Goal: Task Accomplishment & Management: Complete application form

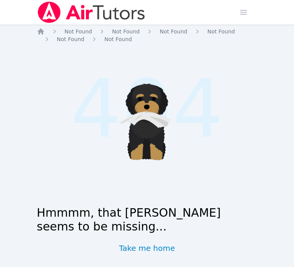
click at [52, 13] on img at bounding box center [91, 13] width 109 height 22
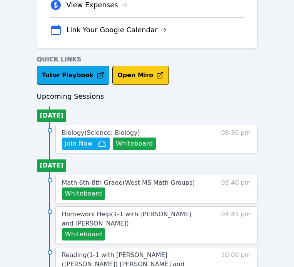
scroll to position [252, 0]
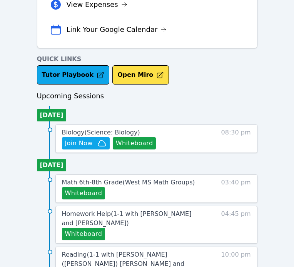
click at [116, 133] on span "Biology ( Science: Biology )" at bounding box center [101, 132] width 78 height 7
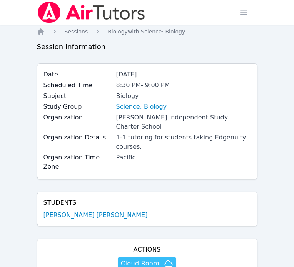
click at [144, 259] on span "Cloud Room" at bounding box center [140, 263] width 38 height 9
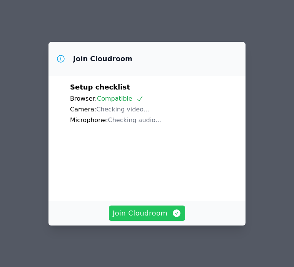
click at [154, 221] on button "Join Cloudroom" at bounding box center [147, 213] width 77 height 15
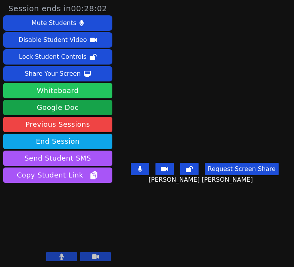
click at [95, 92] on button "Whiteboard" at bounding box center [57, 90] width 109 height 15
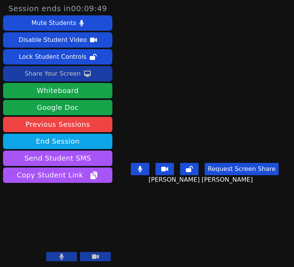
click at [70, 75] on div "Share Your Screen" at bounding box center [53, 74] width 56 height 12
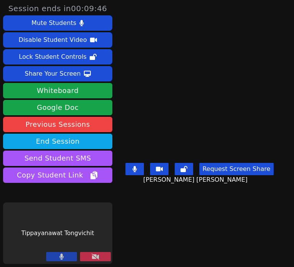
click at [163, 133] on video at bounding box center [199, 118] width 115 height 83
click at [212, 175] on button "Request Screen Share" at bounding box center [236, 169] width 74 height 12
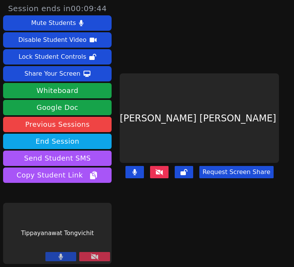
click at [82, 255] on button at bounding box center [94, 256] width 31 height 9
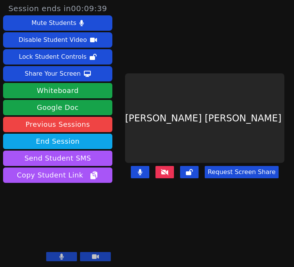
click at [225, 175] on div "Request Screen Share" at bounding box center [204, 178] width 159 height 31
click at [223, 167] on button "Request Screen Share" at bounding box center [242, 172] width 74 height 12
click at [161, 168] on button at bounding box center [164, 172] width 18 height 12
click at [171, 170] on button at bounding box center [164, 172] width 18 height 12
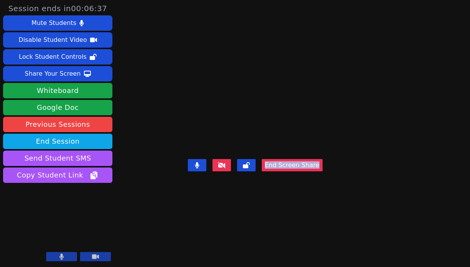
drag, startPoint x: 468, startPoint y: 113, endPoint x: 369, endPoint y: 109, distance: 99.3
click at [294, 110] on main "[PERSON_NAME] [PERSON_NAME] End Screen Share" at bounding box center [293, 133] width 210 height 267
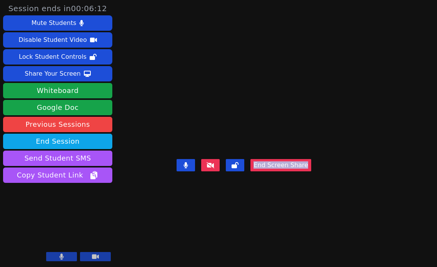
click at [294, 124] on video at bounding box center [243, 118] width 115 height 76
click at [294, 114] on main "[PERSON_NAME] [PERSON_NAME] End Screen Share" at bounding box center [276, 133] width 199 height 267
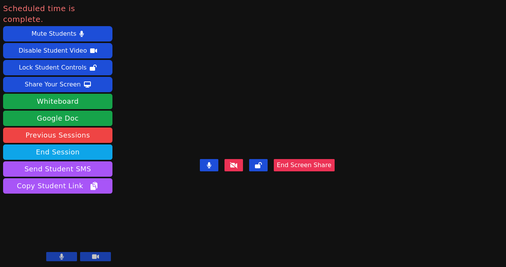
click at [294, 137] on video at bounding box center [266, 118] width 115 height 76
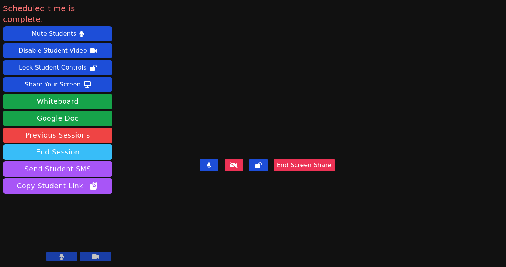
click at [69, 145] on button "End Session" at bounding box center [57, 152] width 109 height 15
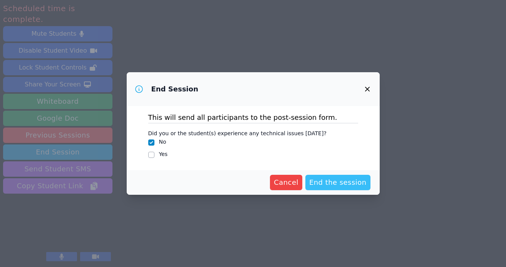
click at [294, 182] on span "End the session" at bounding box center [337, 182] width 57 height 11
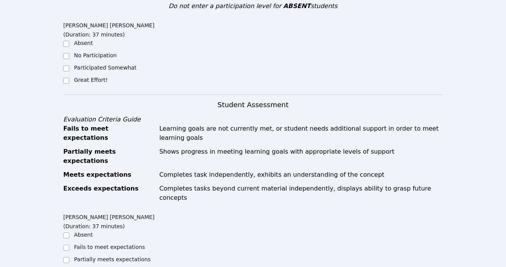
scroll to position [149, 0]
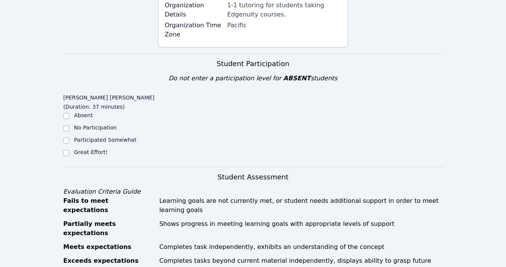
click at [92, 149] on div "Great Effort!" at bounding box center [90, 153] width 33 height 8
click at [91, 149] on label "Great Effort!" at bounding box center [90, 152] width 33 height 6
click at [69, 150] on input "Great Effort!" at bounding box center [66, 153] width 6 height 6
checkbox input "true"
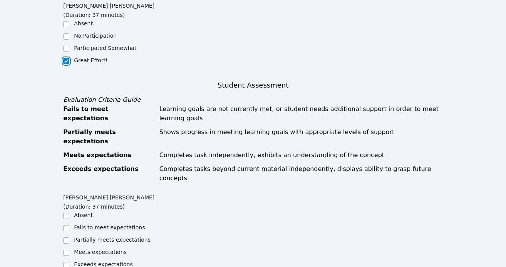
scroll to position [289, 0]
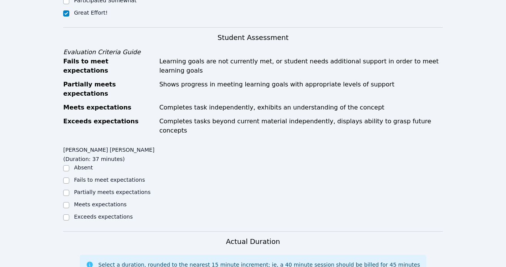
click at [100, 189] on label "Partially meets expectations" at bounding box center [112, 192] width 77 height 6
click at [69, 190] on input "Partially meets expectations" at bounding box center [66, 193] width 6 height 6
checkbox input "true"
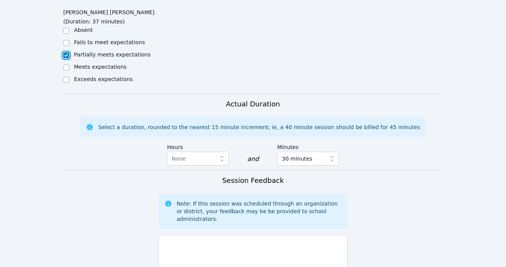
scroll to position [436, 0]
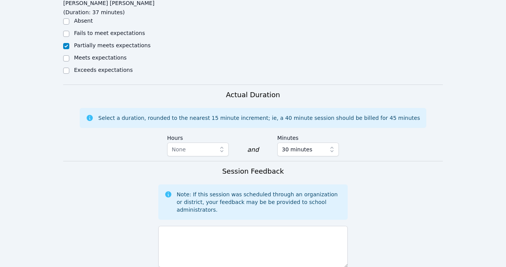
click at [201, 254] on form "Student Participation Do not enter a participation level for ABSENT students [P…" at bounding box center [252, 84] width 379 height 634
drag, startPoint x: 212, startPoint y: 197, endPoint x: 208, endPoint y: 197, distance: 3.9
click at [210, 223] on div "500/500 characters remaining" at bounding box center [253, 249] width 190 height 52
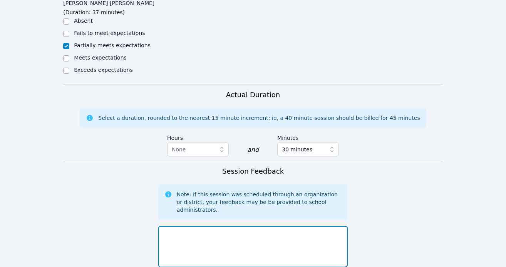
click at [204, 226] on textarea at bounding box center [253, 247] width 190 height 42
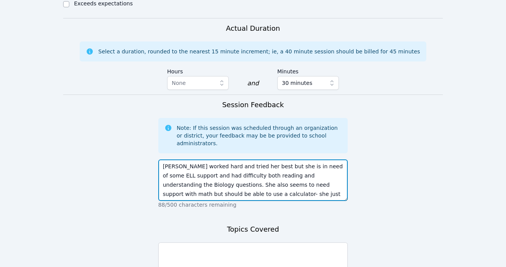
scroll to position [18, 0]
drag, startPoint x: 314, startPoint y: 158, endPoint x: 229, endPoint y: 169, distance: 86.6
click at [229, 169] on textarea "[PERSON_NAME] worked hard and tried her best but she is in need of some ELL sup…" at bounding box center [253, 181] width 190 height 42
type textarea "[PERSON_NAME] worked hard and tried her best but she is in need of some ELL sup…"
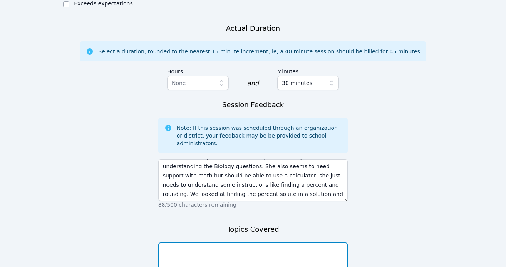
click at [228, 243] on textarea at bounding box center [253, 264] width 190 height 42
paste textarea "finding the percent solute in a solution"
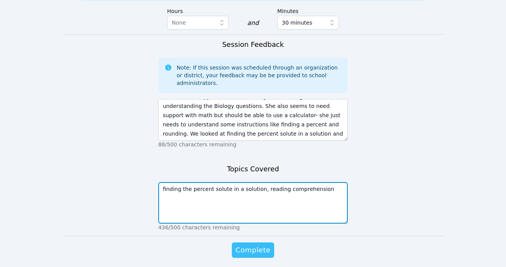
type textarea "finding the percent solute in a solution, reading comprehension"
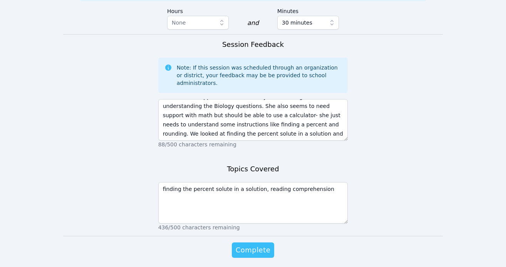
click at [262, 243] on button "Complete" at bounding box center [253, 250] width 42 height 15
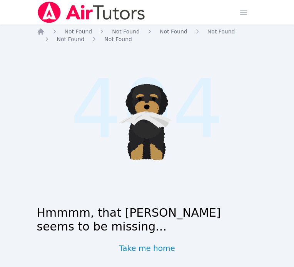
click at [56, 16] on img at bounding box center [91, 13] width 109 height 22
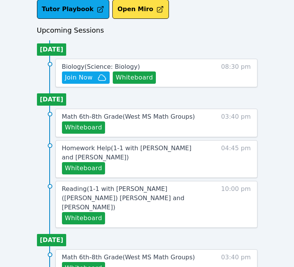
scroll to position [323, 0]
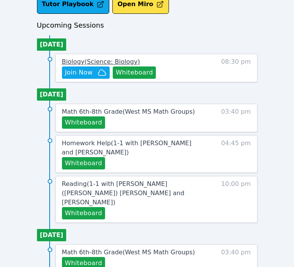
click at [102, 61] on span "Biology ( Science: Biology )" at bounding box center [101, 61] width 78 height 7
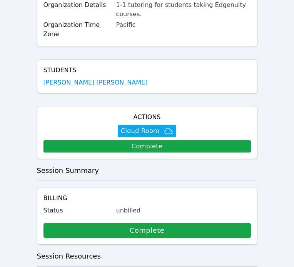
scroll to position [176, 0]
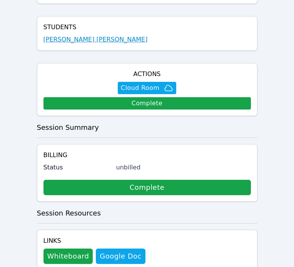
click at [86, 35] on link "[PERSON_NAME] [PERSON_NAME]" at bounding box center [95, 39] width 104 height 9
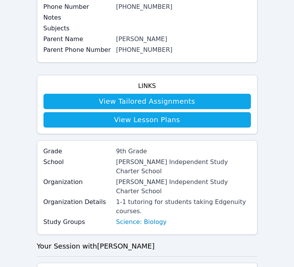
scroll to position [97, 0]
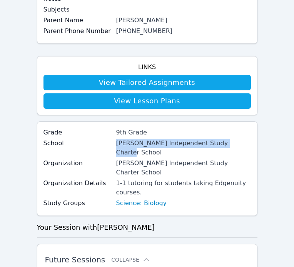
drag, startPoint x: 234, startPoint y: 144, endPoint x: 96, endPoint y: 144, distance: 138.5
click at [96, 144] on div "School [PERSON_NAME] Independent Study Charter School" at bounding box center [146, 149] width 207 height 20
copy div "[PERSON_NAME] Independent Study Charter School"
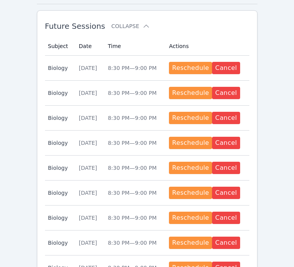
scroll to position [350, 0]
